Goal: Transaction & Acquisition: Purchase product/service

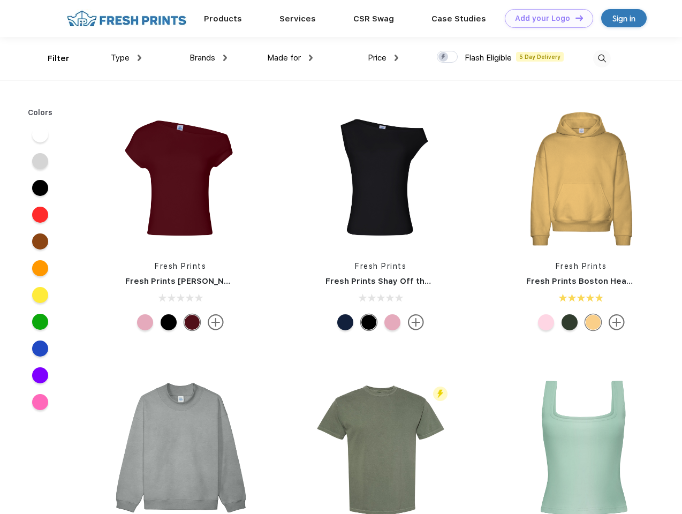
click at [545, 18] on link "Add your Logo Design Tool" at bounding box center [549, 18] width 88 height 19
click at [0, 0] on div "Design Tool" at bounding box center [0, 0] width 0 height 0
click at [575, 18] on link "Add your Logo Design Tool" at bounding box center [549, 18] width 88 height 19
click at [51, 58] on div "Filter" at bounding box center [59, 58] width 22 height 12
click at [126, 58] on span "Type" at bounding box center [120, 58] width 19 height 10
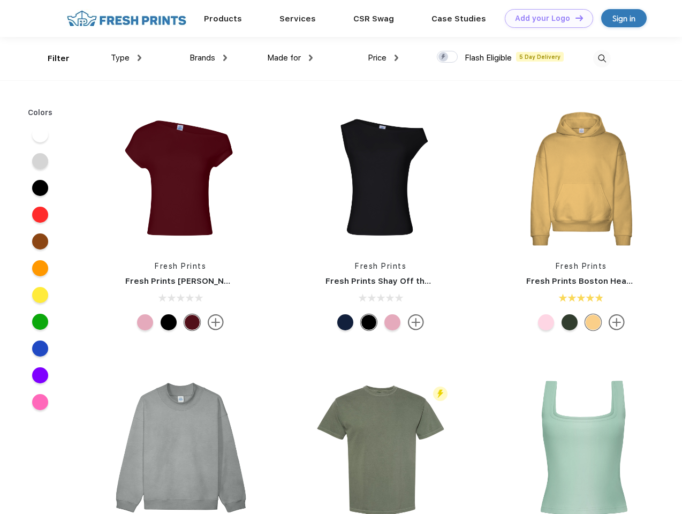
click at [208, 58] on span "Brands" at bounding box center [203, 58] width 26 height 10
click at [290, 58] on span "Made for" at bounding box center [284, 58] width 34 height 10
click at [383, 58] on span "Price" at bounding box center [377, 58] width 19 height 10
click at [448, 57] on div at bounding box center [447, 57] width 21 height 12
click at [444, 57] on input "checkbox" at bounding box center [440, 53] width 7 height 7
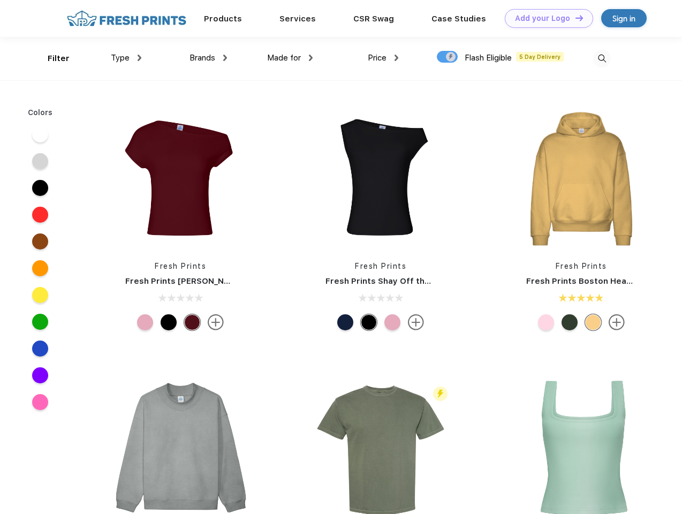
checkbox input "true"
